Goal: Task Accomplishment & Management: Use online tool/utility

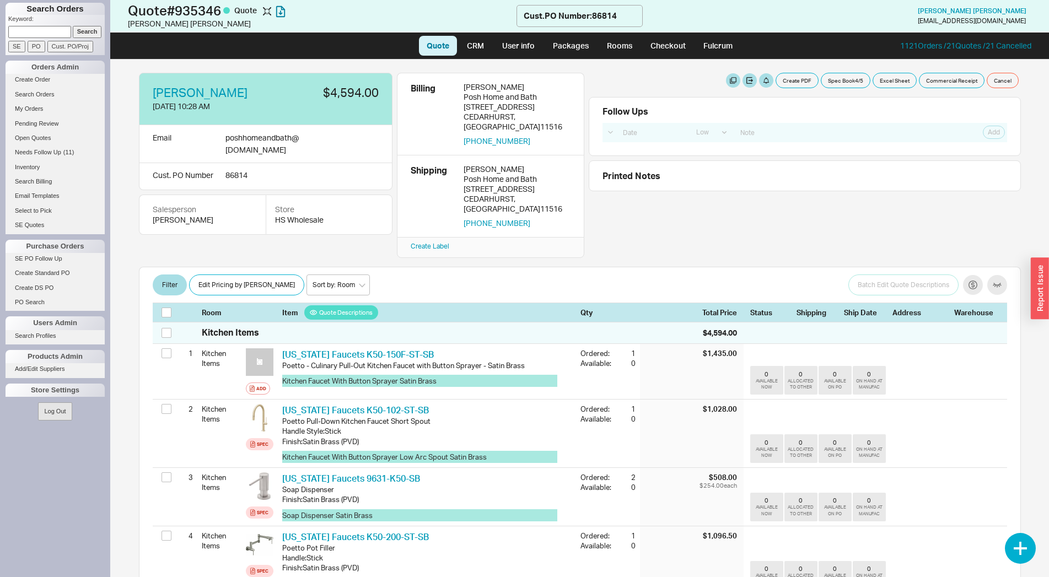
select select "LOW"
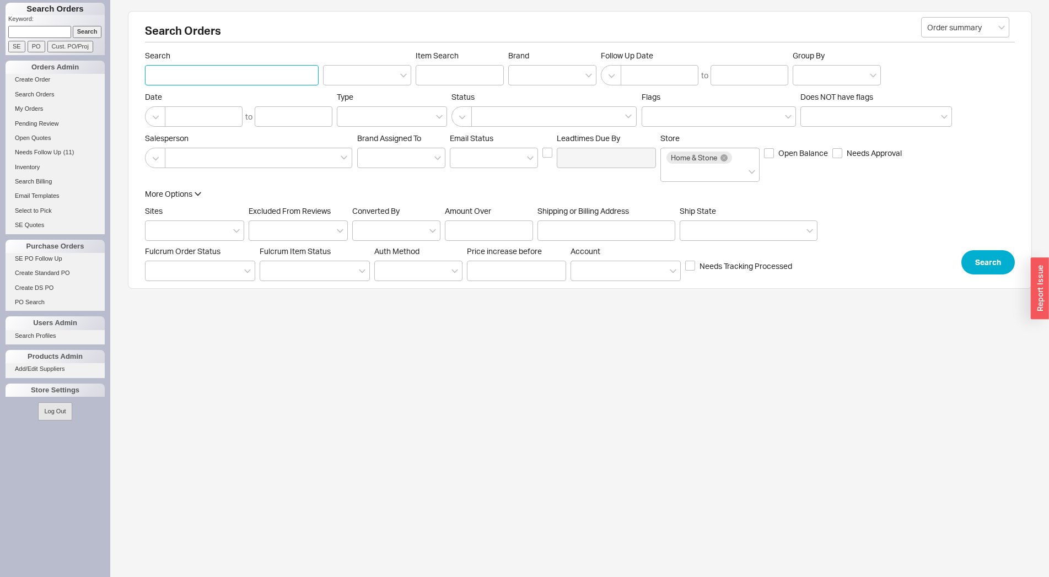
click at [161, 78] on input "Search" at bounding box center [232, 75] width 174 height 20
type input "goldstein"
click at [580, 229] on input "Shipping or Billing Address" at bounding box center [606, 230] width 138 height 20
type input "3"
click at [977, 266] on button "Search" at bounding box center [987, 262] width 53 height 24
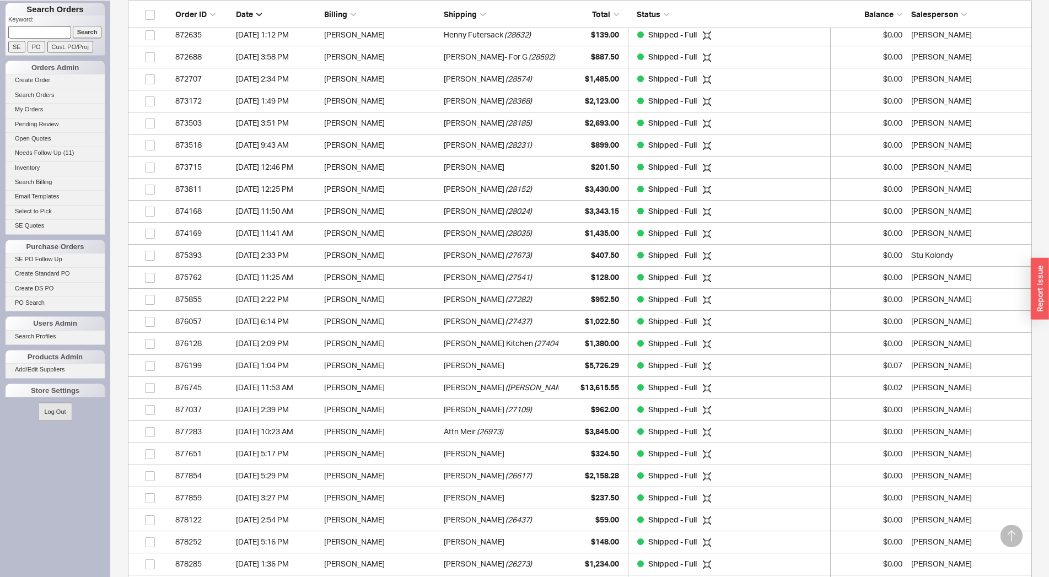
scroll to position [1855, 0]
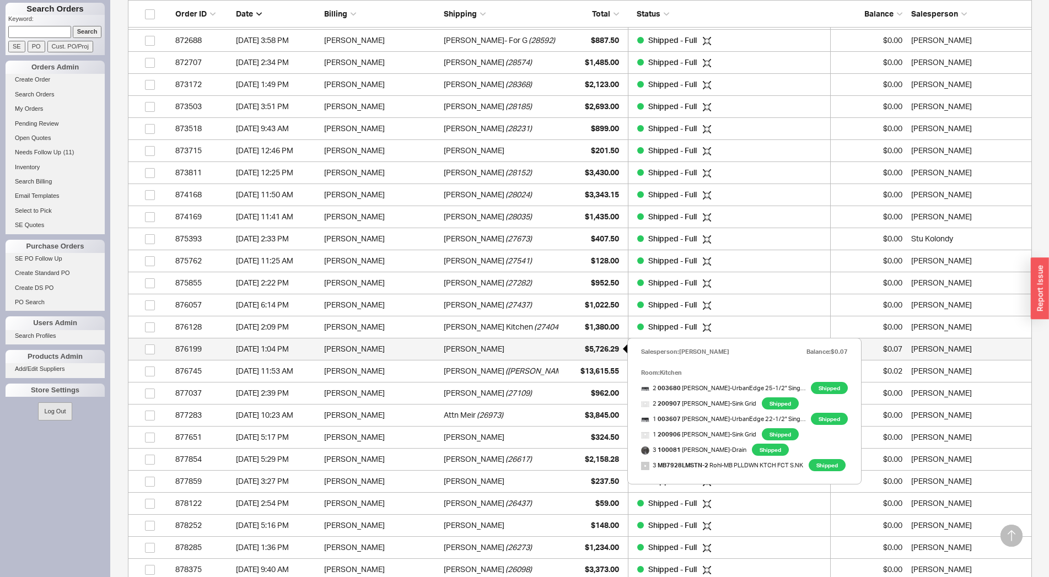
click at [611, 354] on div "$5,726.29" at bounding box center [591, 349] width 55 height 22
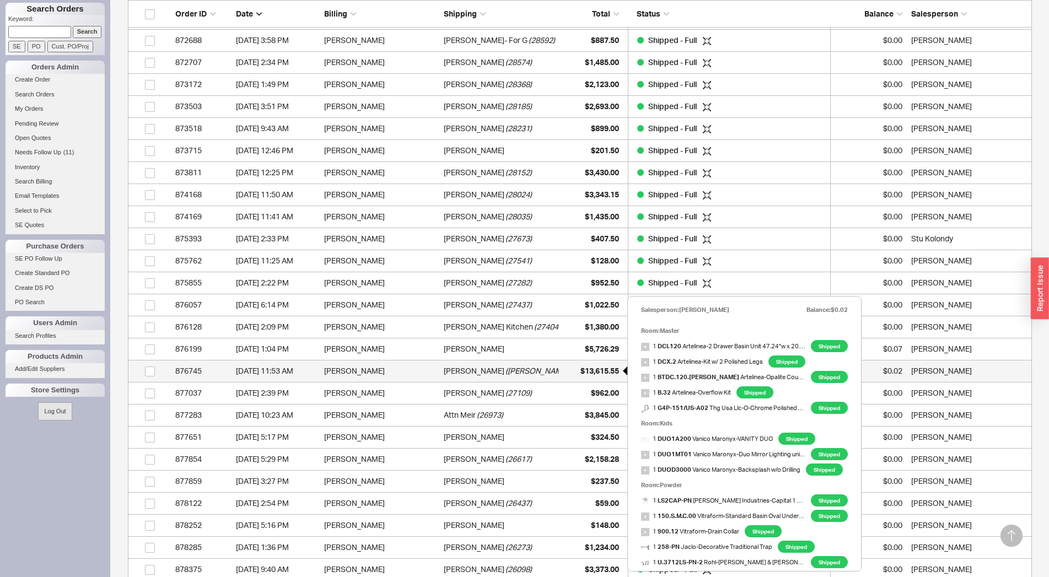
click at [591, 371] on span "$13,615.55" at bounding box center [599, 370] width 39 height 9
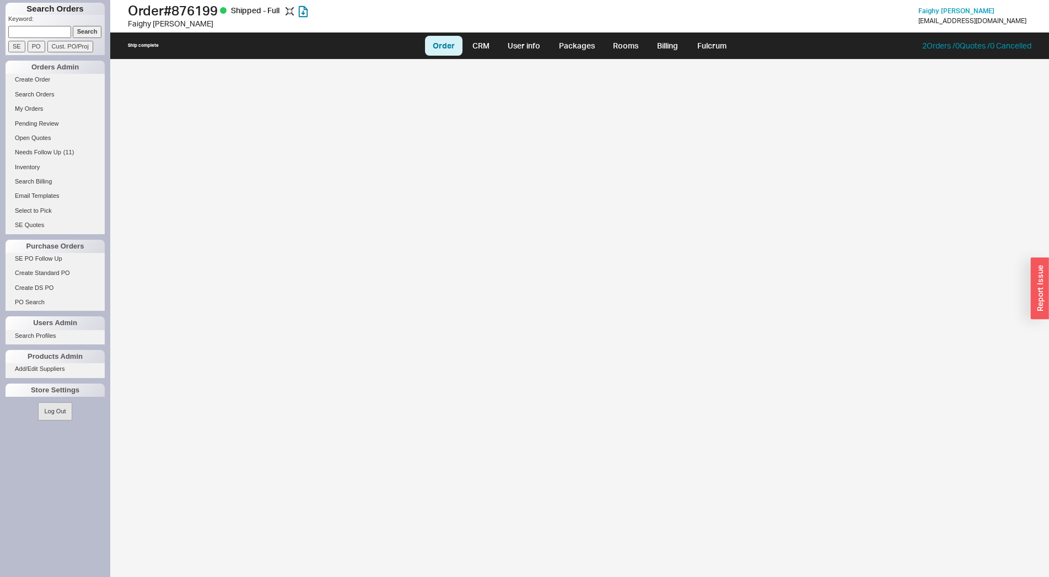
select select "LOW"
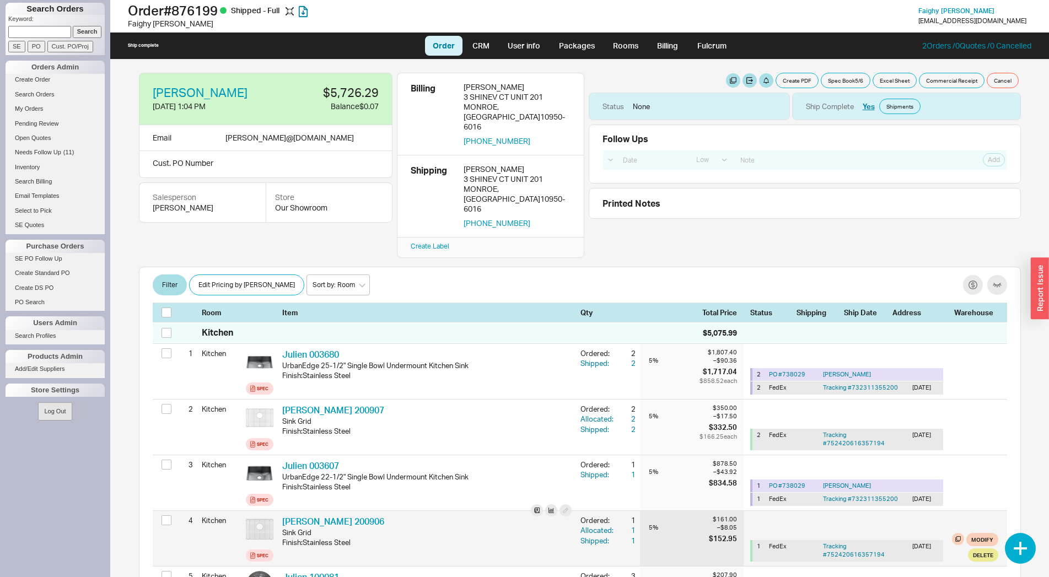
scroll to position [169, 0]
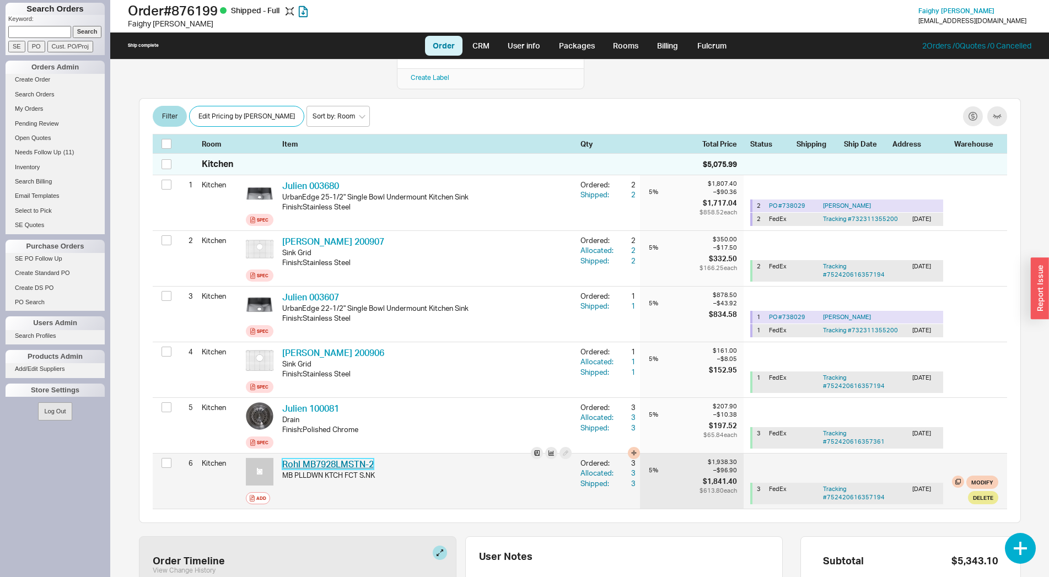
click at [348, 459] on link "Rohl MB7928LMSTN-2" at bounding box center [327, 464] width 91 height 11
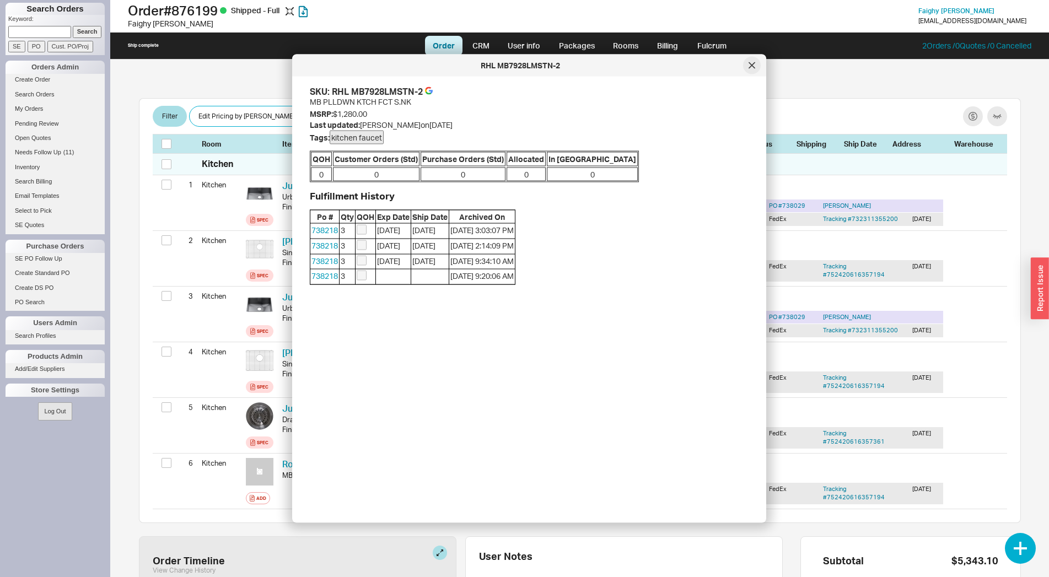
click at [755, 67] on div at bounding box center [752, 66] width 18 height 18
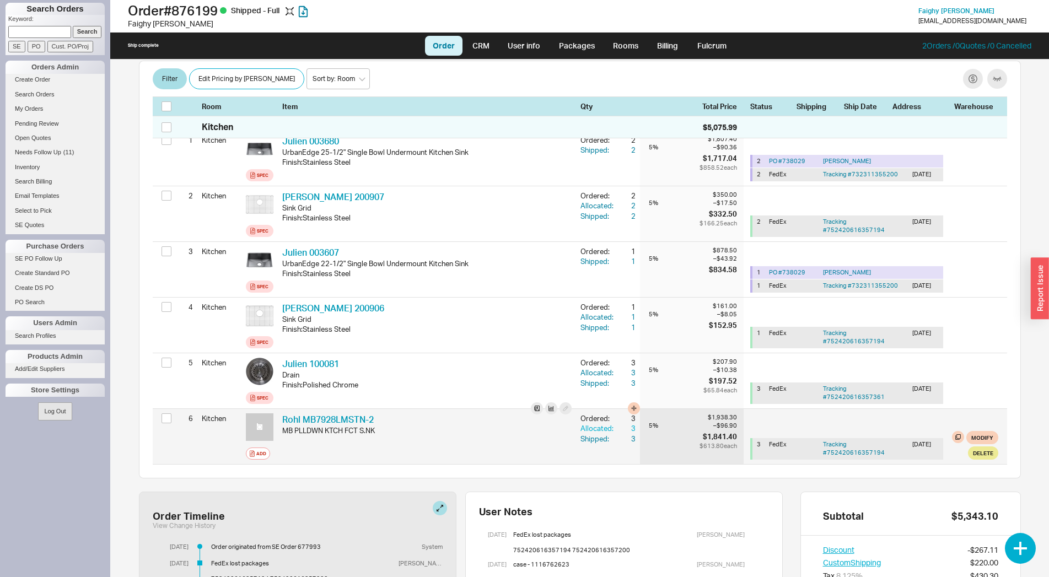
scroll to position [258, 0]
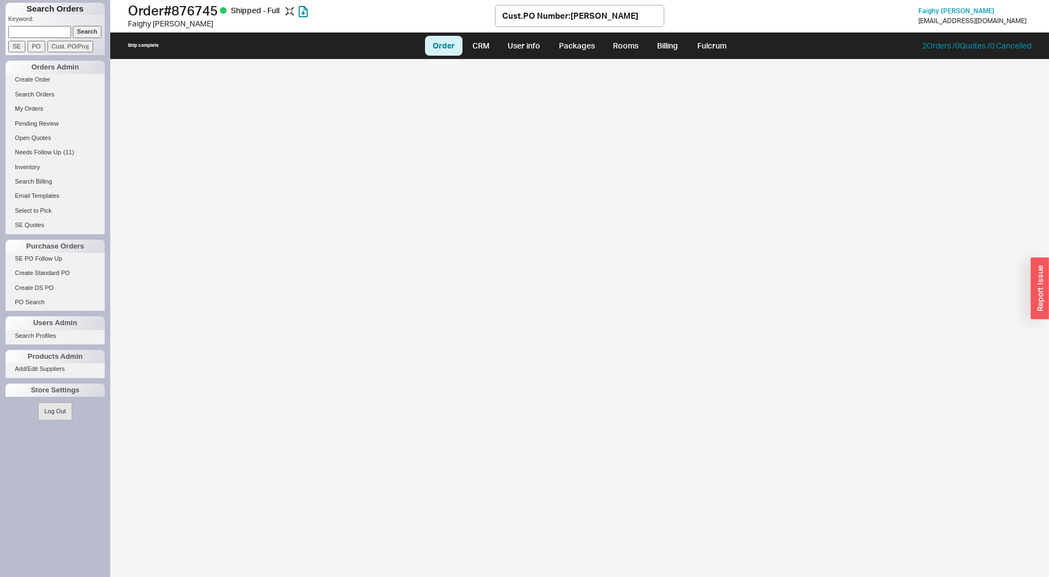
select select "LOW"
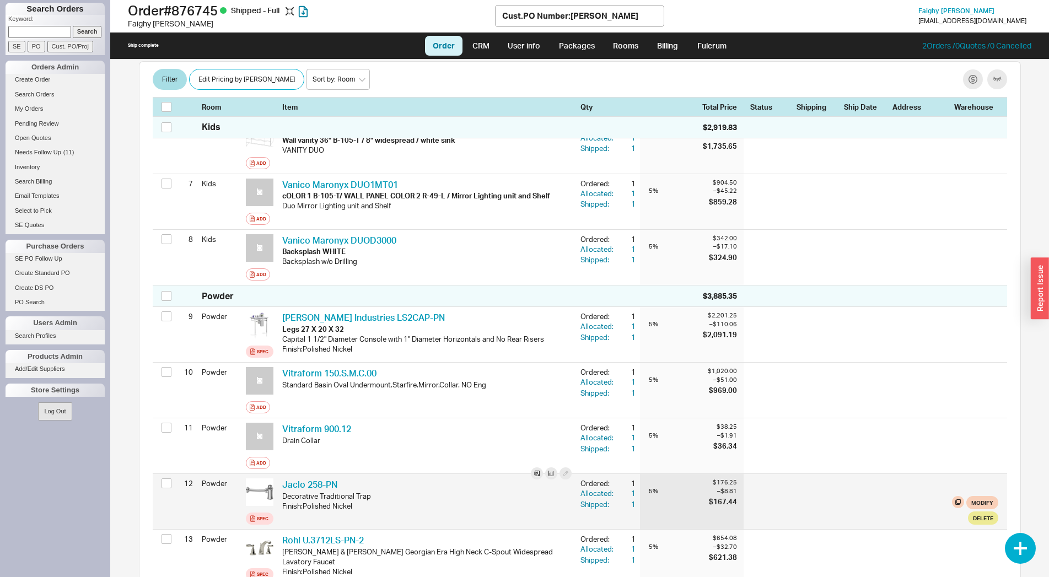
scroll to position [225, 0]
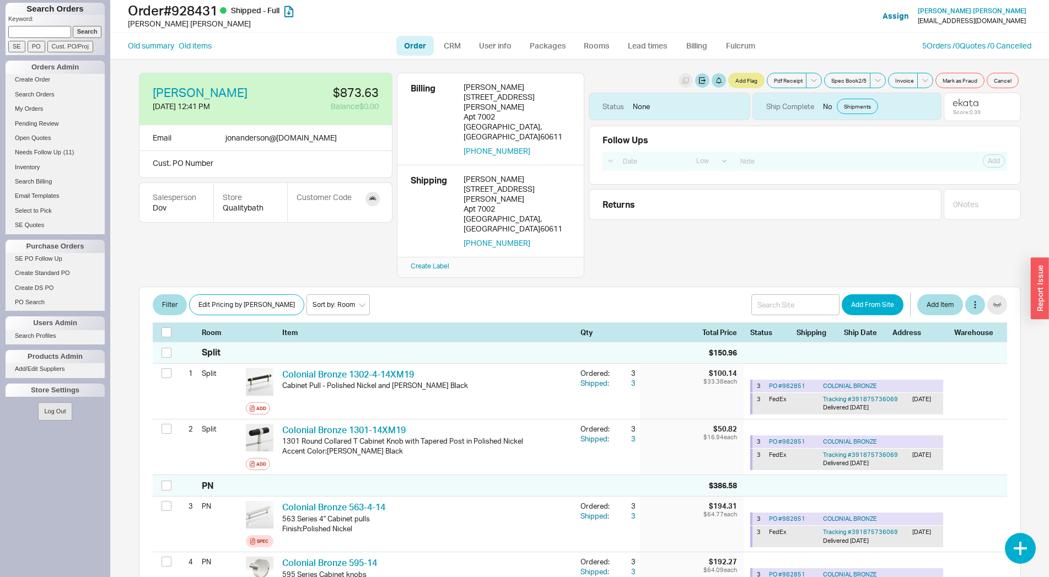
select select "LOW"
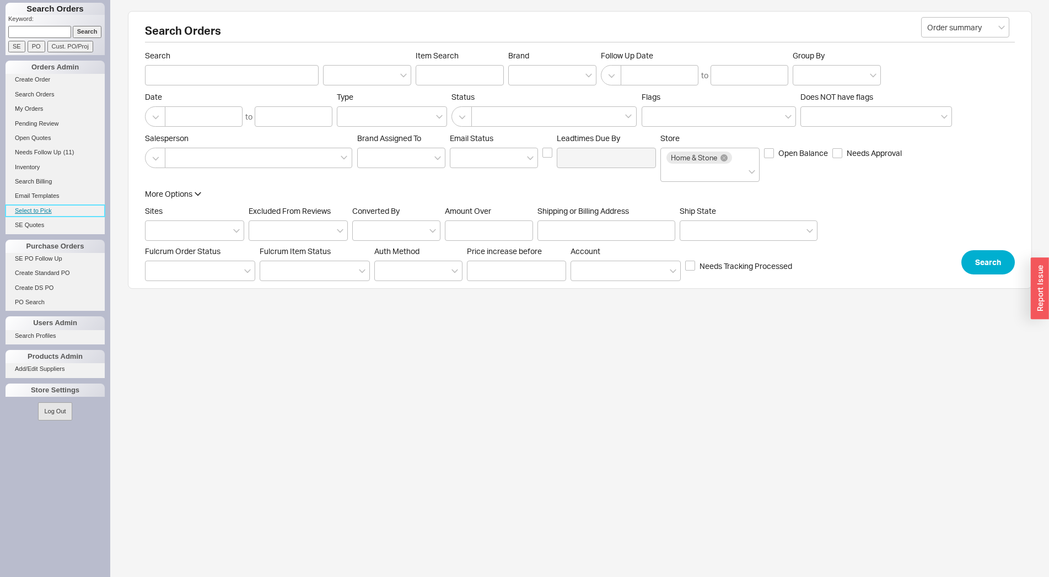
click at [56, 214] on link "Select to Pick" at bounding box center [55, 211] width 99 height 12
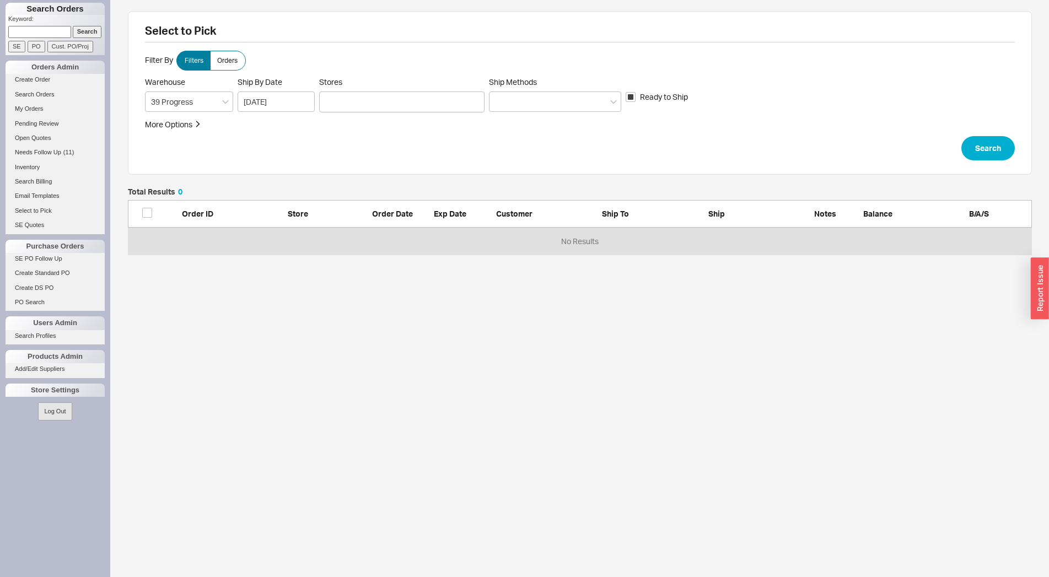
scroll to position [57, 894]
click at [340, 104] on div at bounding box center [401, 101] width 165 height 21
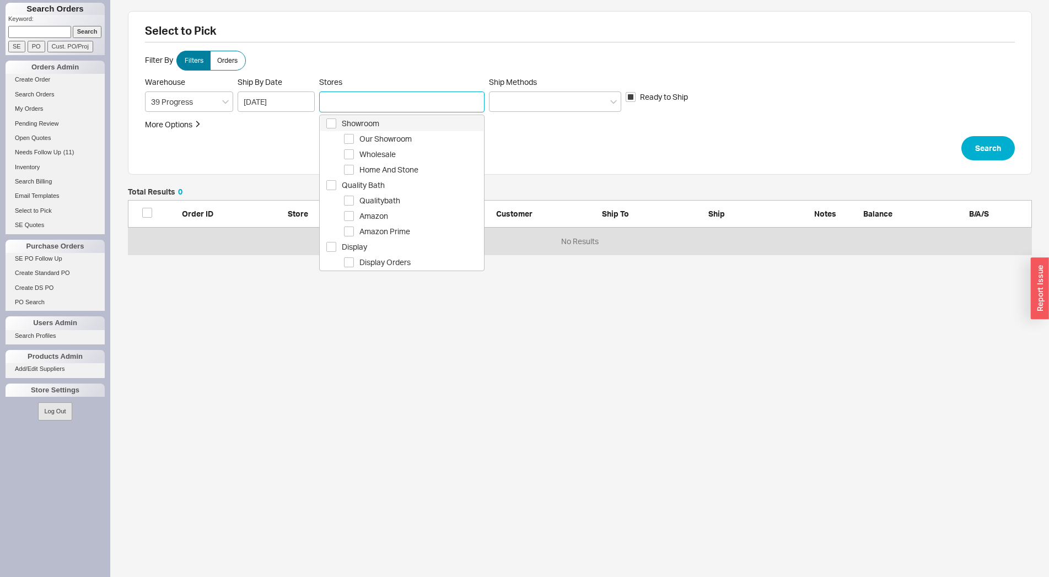
click at [351, 127] on span "Showroom" at bounding box center [413, 123] width 142 height 13
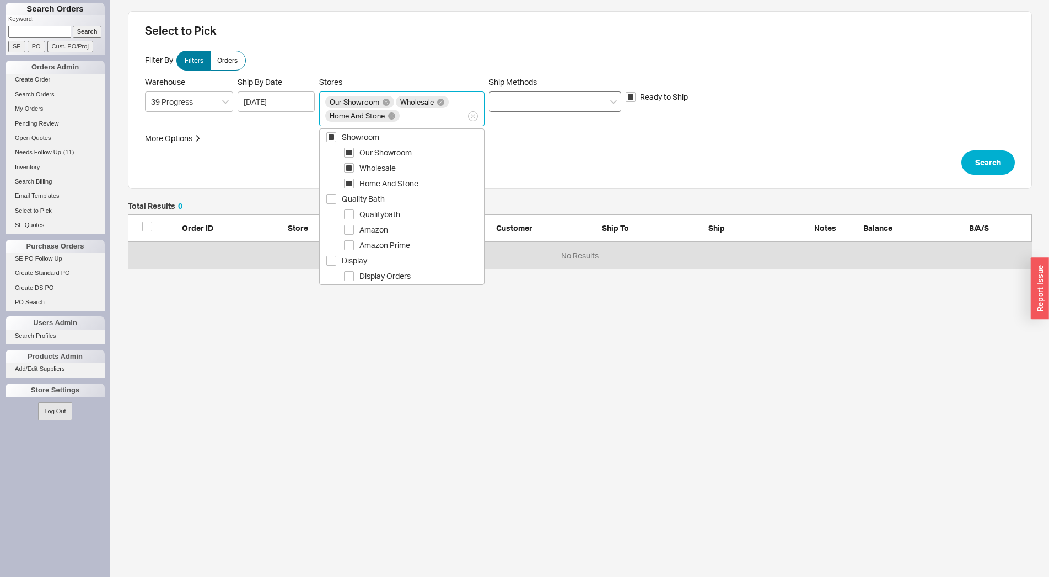
click at [548, 109] on div at bounding box center [555, 101] width 132 height 20
click at [503, 108] on input "Ship Methods" at bounding box center [499, 101] width 8 height 13
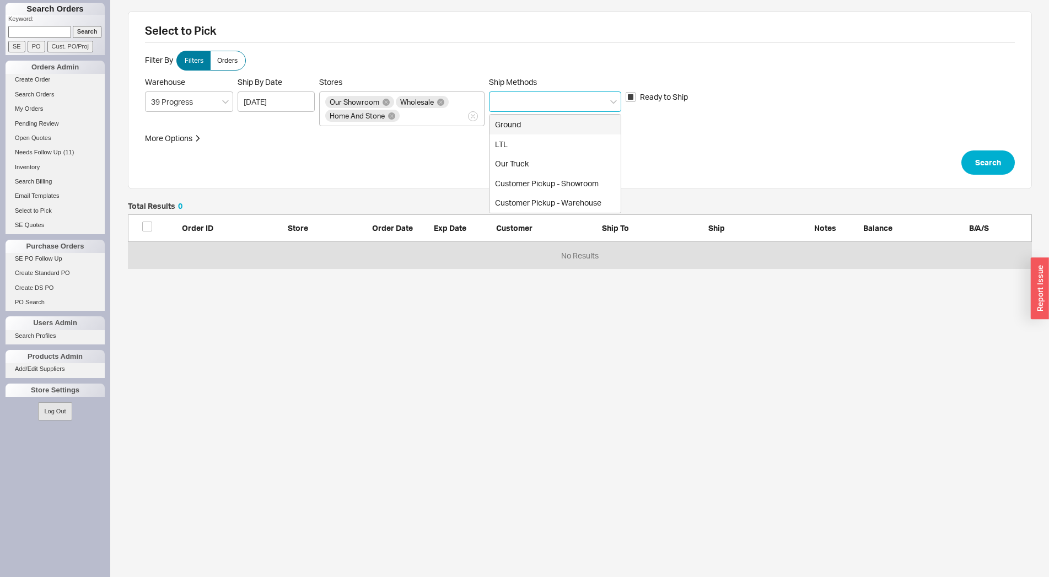
click at [536, 132] on div "Ground" at bounding box center [554, 125] width 131 height 20
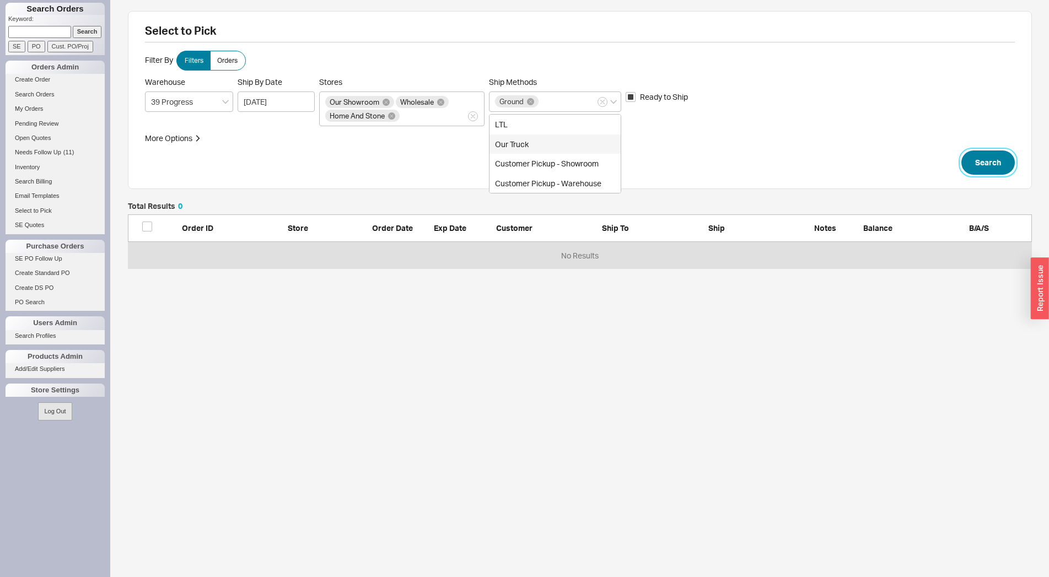
click at [983, 158] on button "Search" at bounding box center [987, 162] width 53 height 24
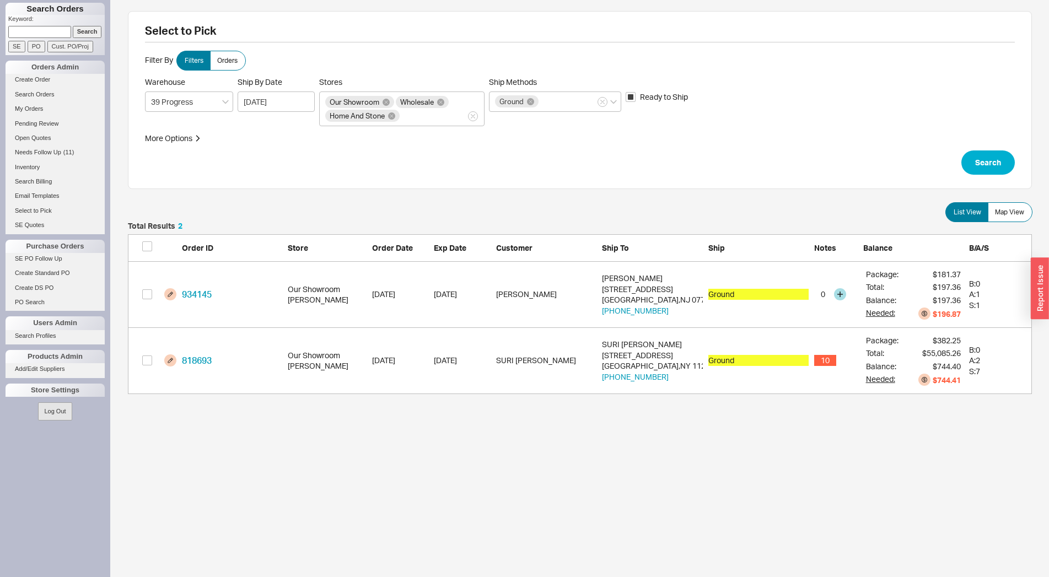
scroll to position [163, 894]
